Goal: Register for event/course

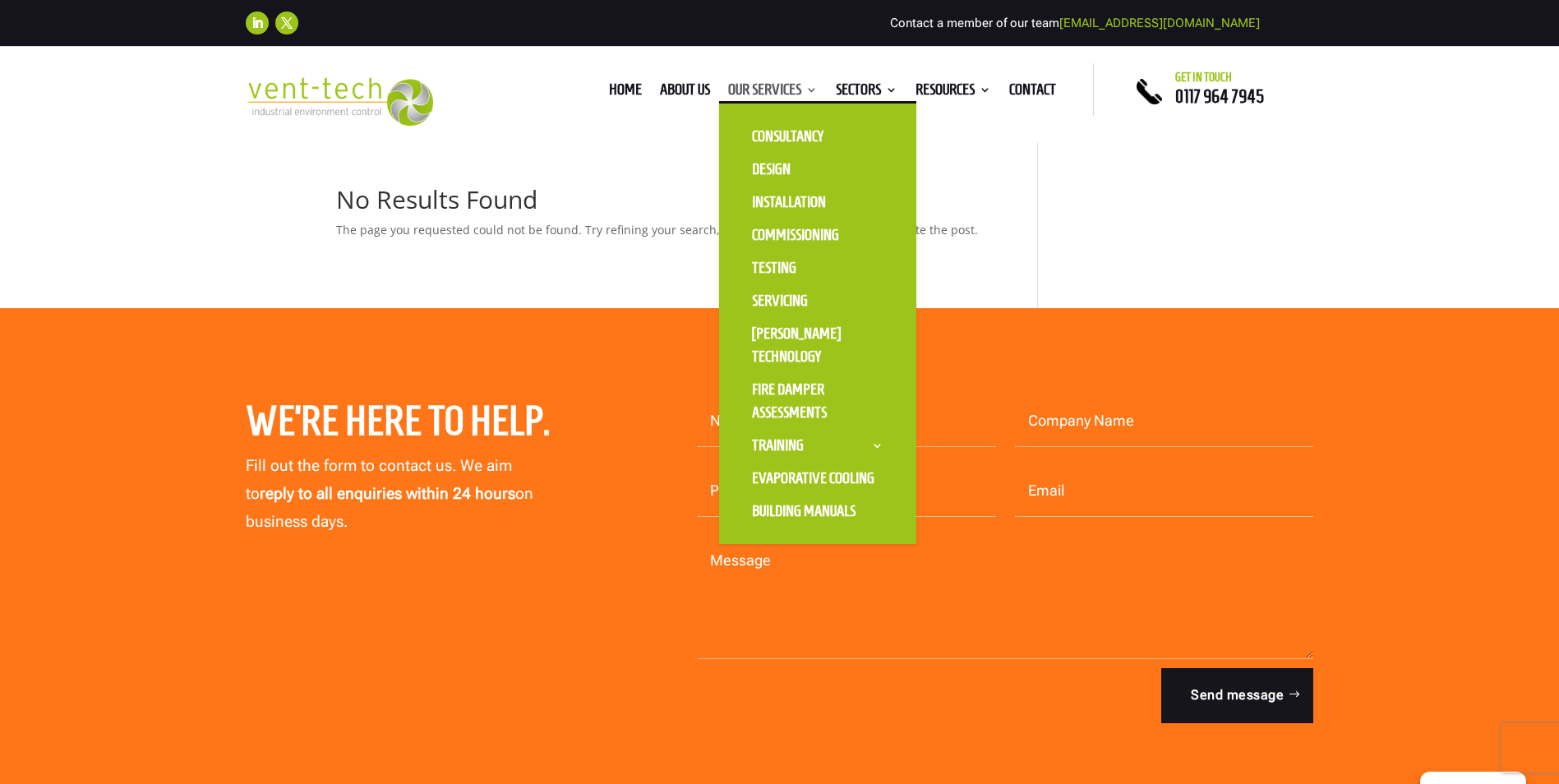
click at [778, 92] on link "Our Services" at bounding box center [773, 93] width 90 height 18
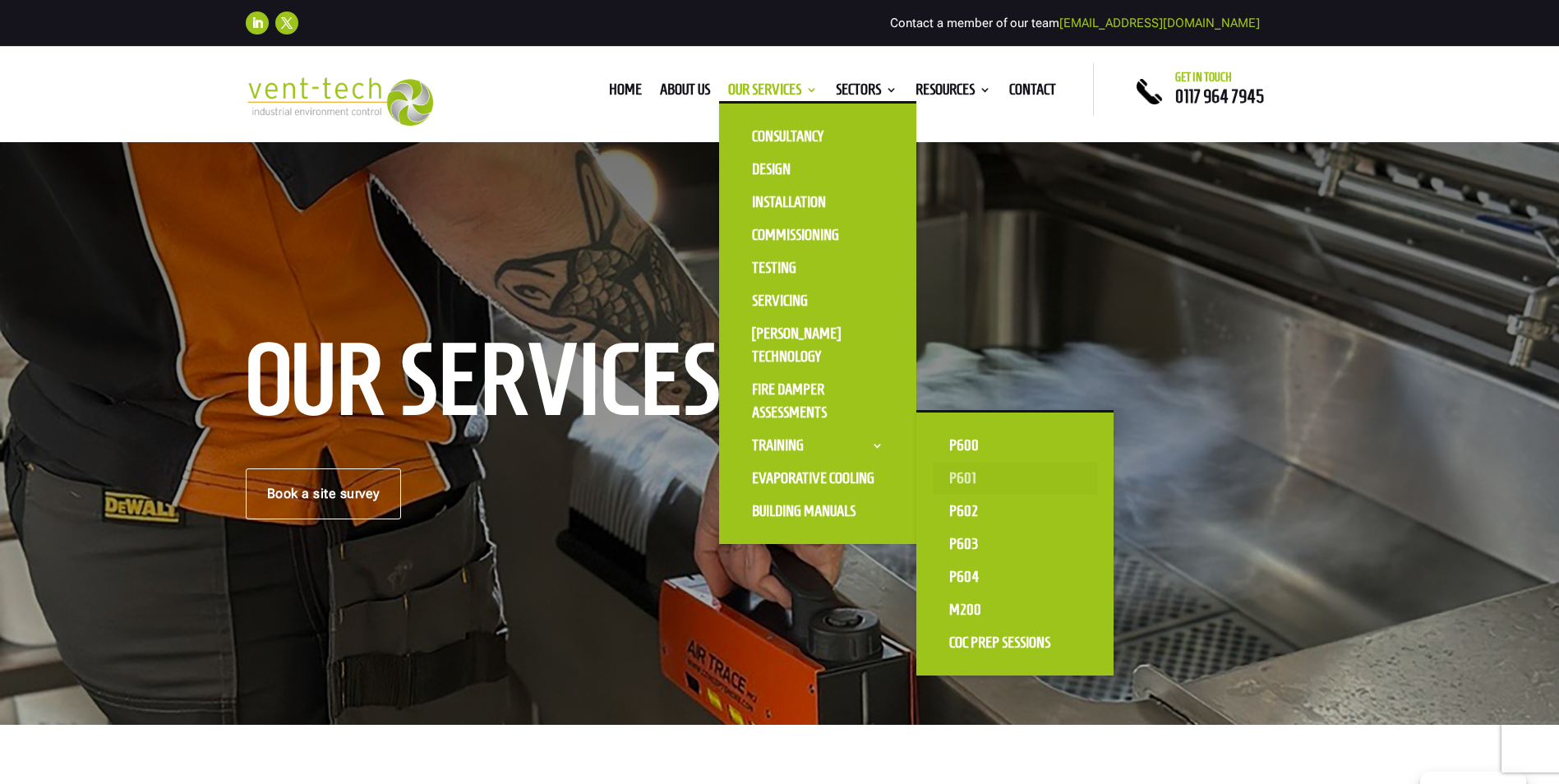
click at [968, 475] on link "P601" at bounding box center [1015, 478] width 165 height 33
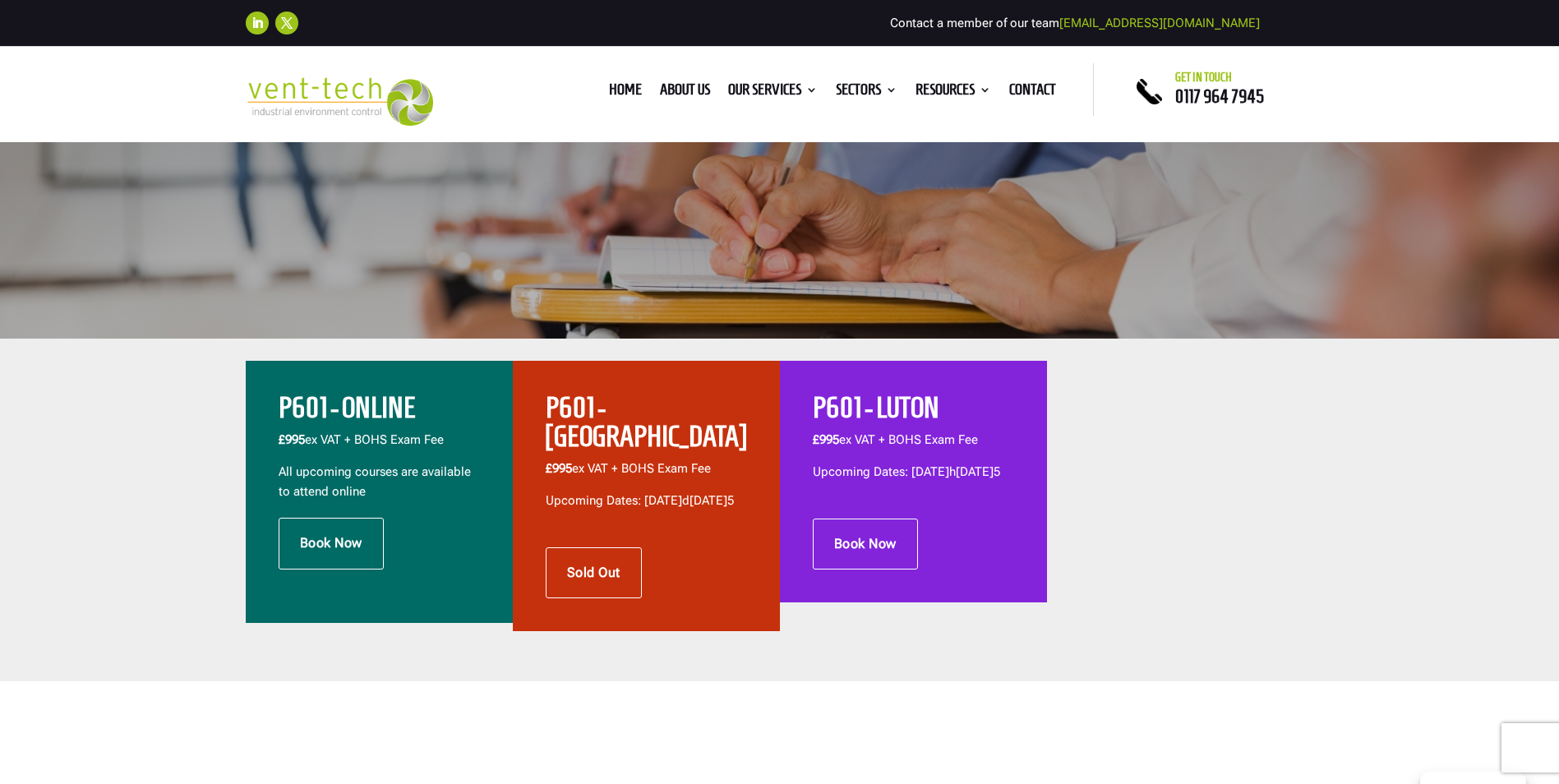
scroll to position [411, 0]
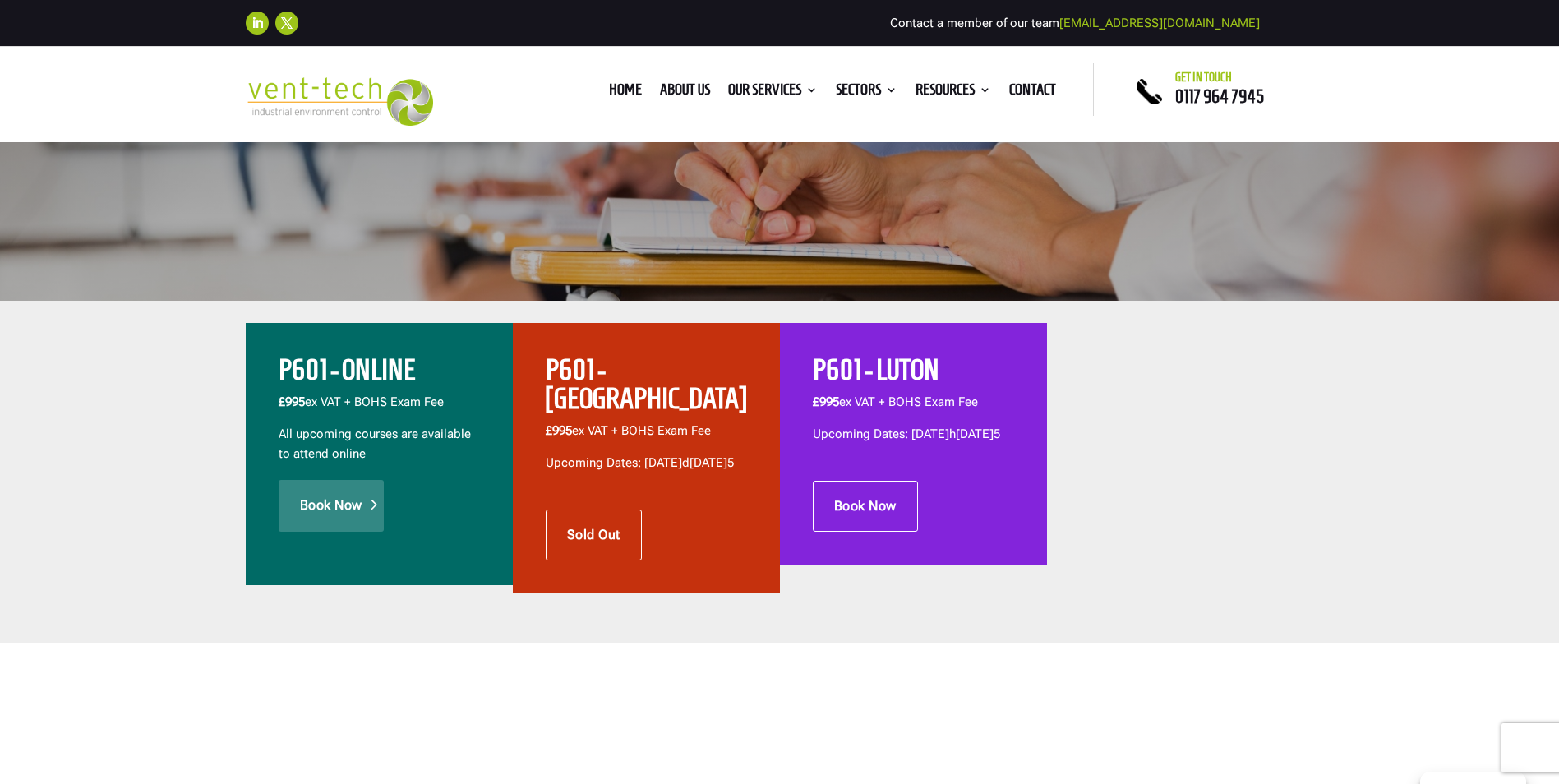
click at [335, 504] on link "Book Now" at bounding box center [331, 505] width 105 height 51
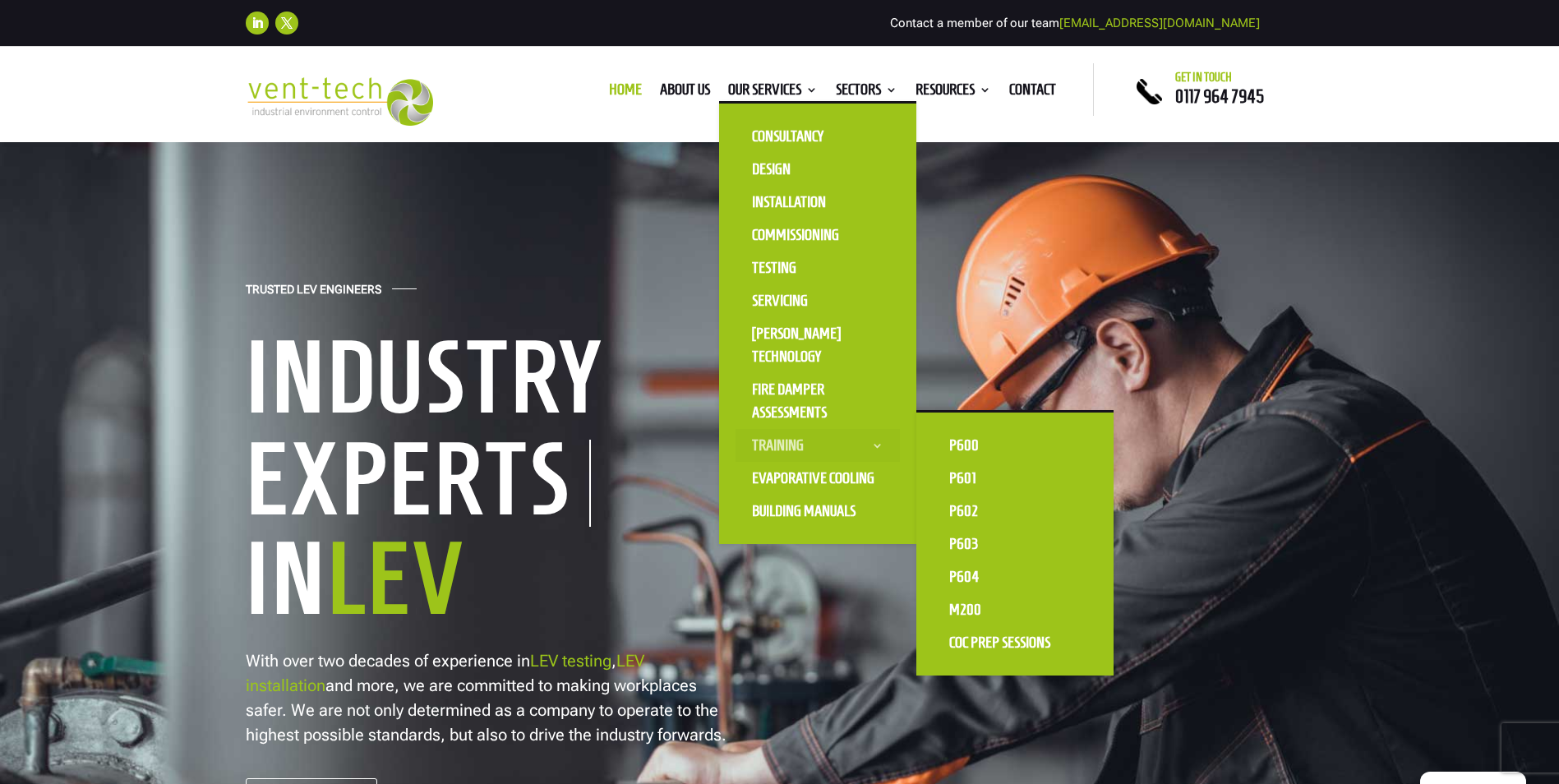
click at [770, 446] on link "Training" at bounding box center [817, 444] width 165 height 33
click at [962, 478] on link "P601" at bounding box center [1015, 478] width 165 height 33
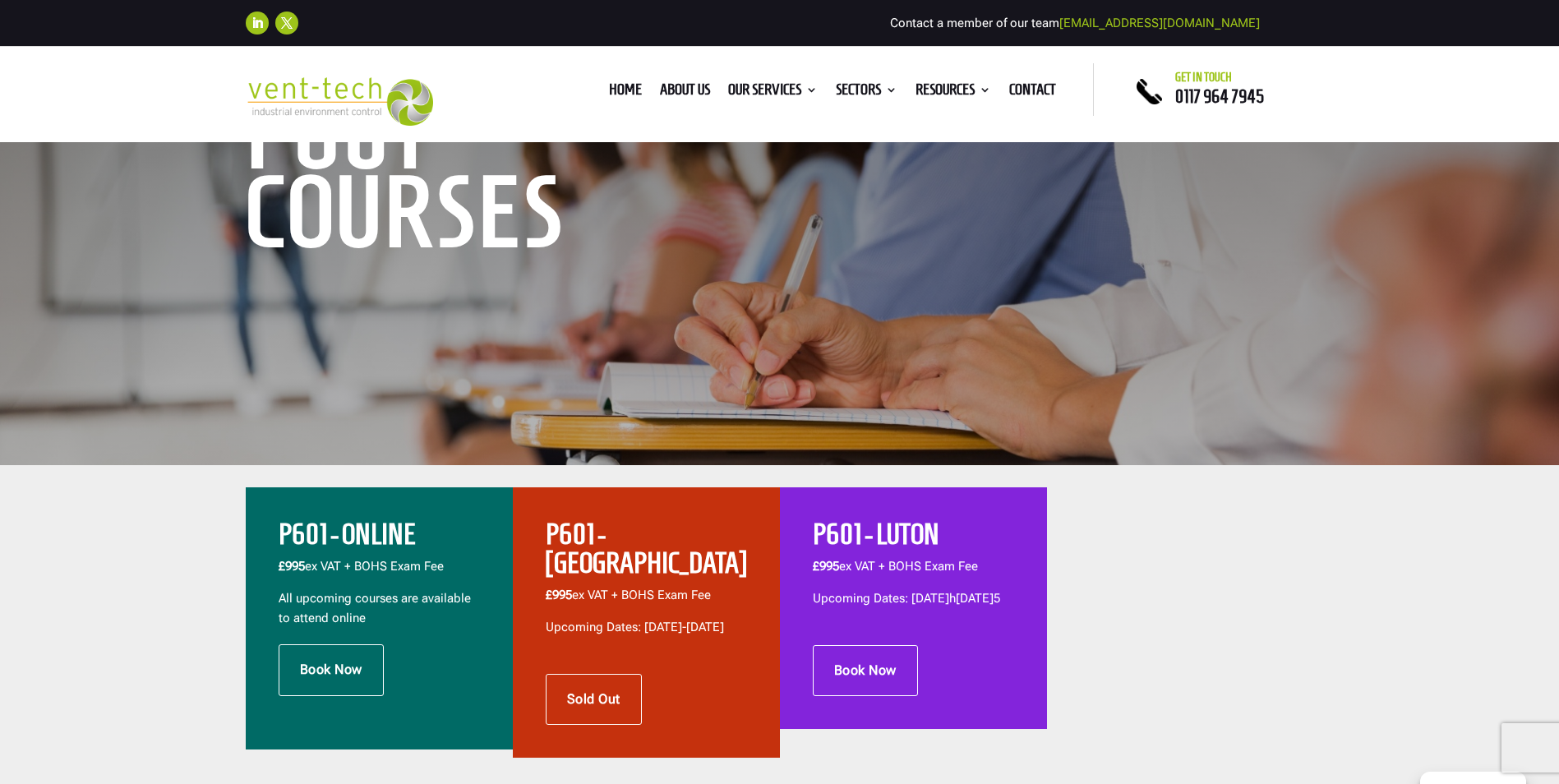
scroll to position [329, 0]
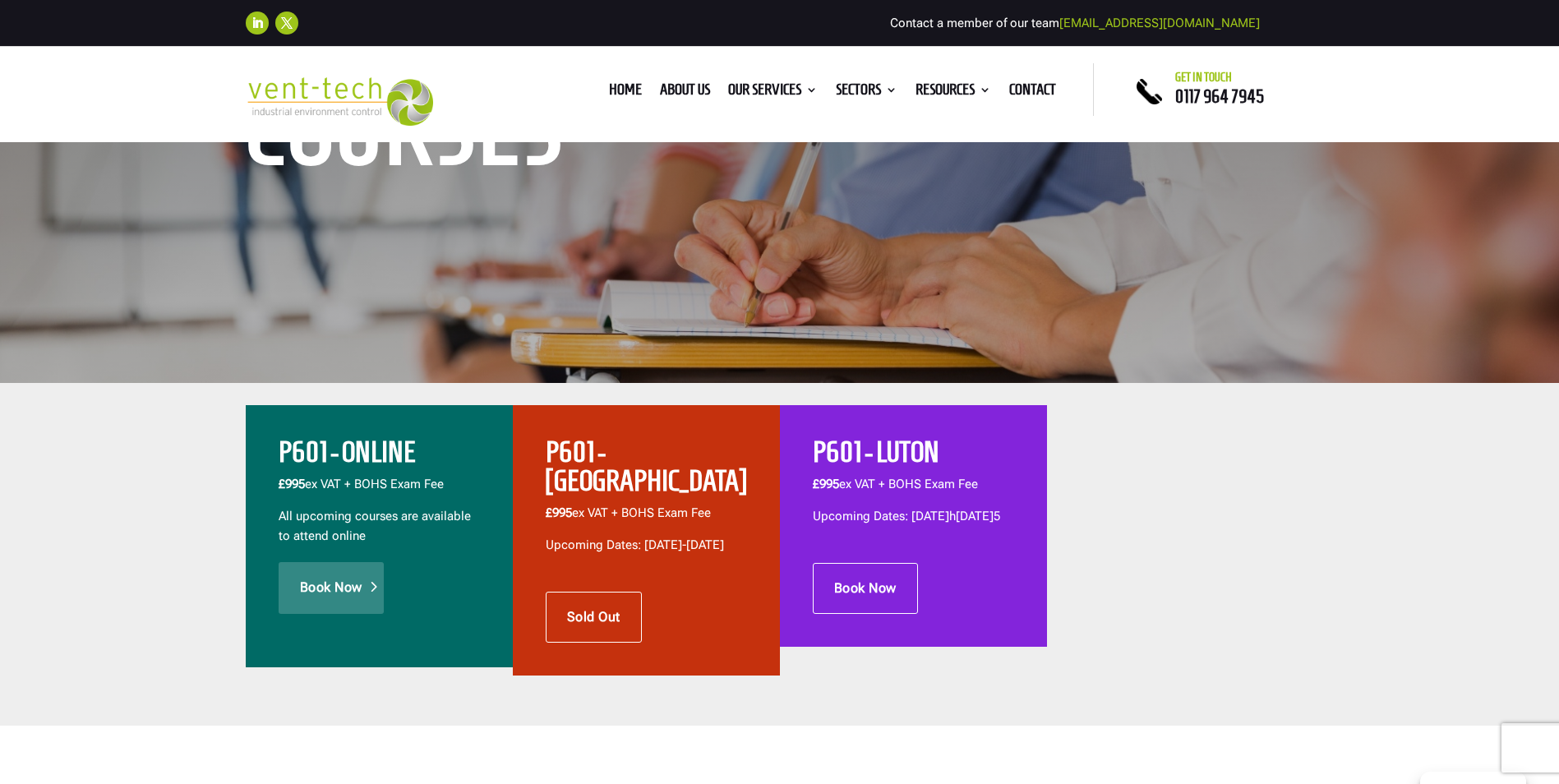
click at [328, 596] on link "Book Now" at bounding box center [331, 587] width 105 height 51
